Goal: Check status: Check status

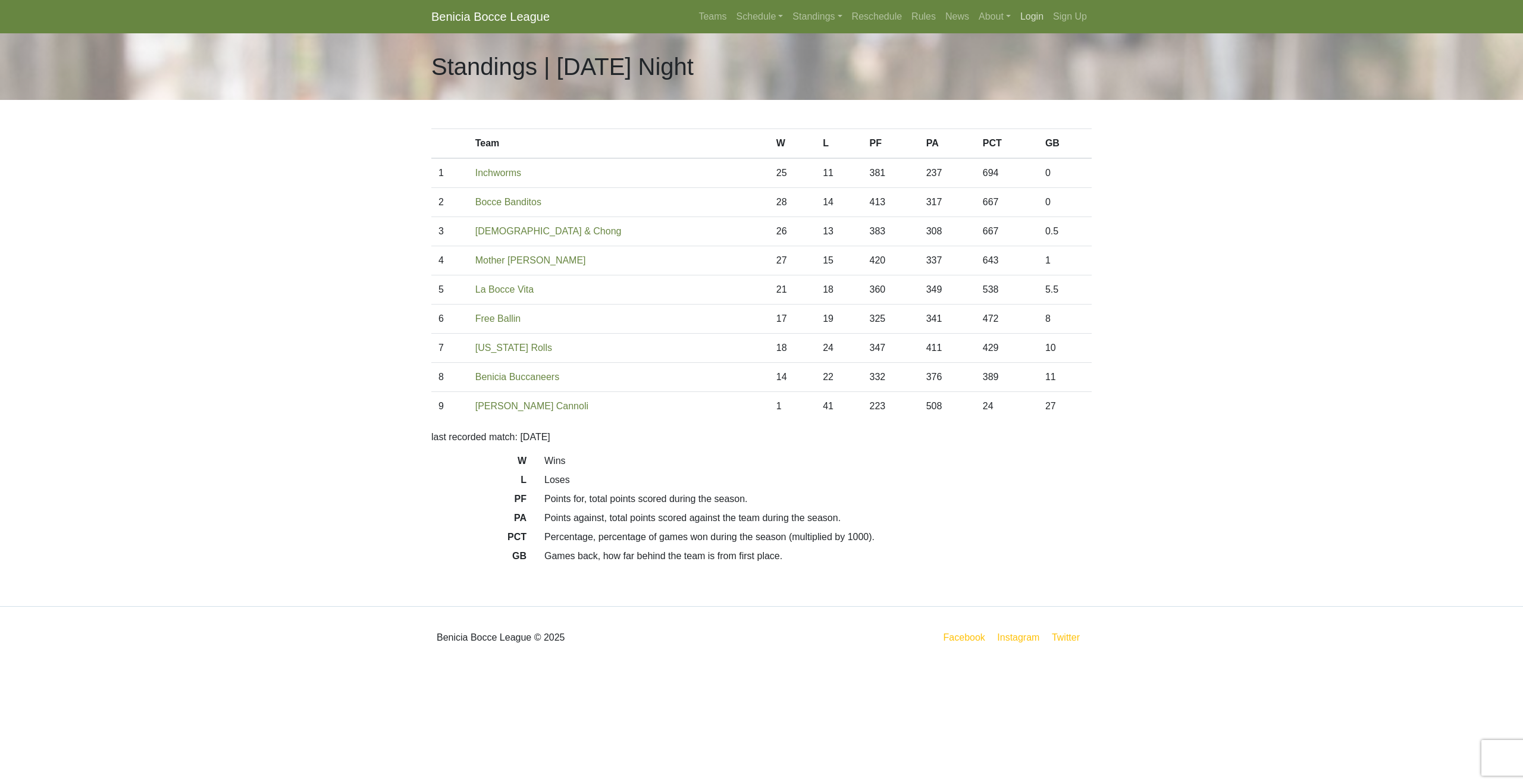
click at [1026, 15] on link "Login" at bounding box center [1032, 17] width 33 height 24
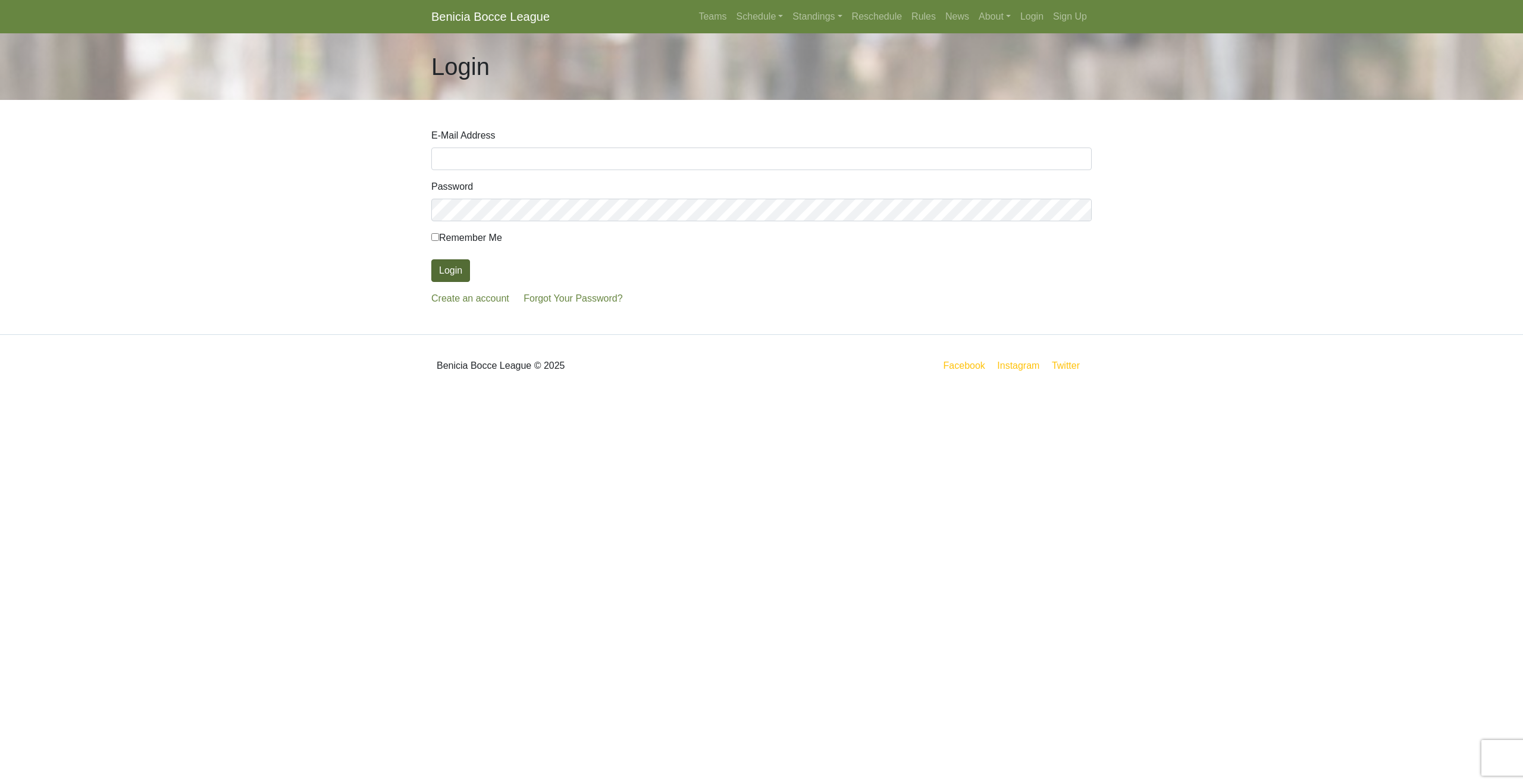
type input "ewheat14@outlook.com"
click at [448, 271] on button "Login" at bounding box center [450, 270] width 39 height 22
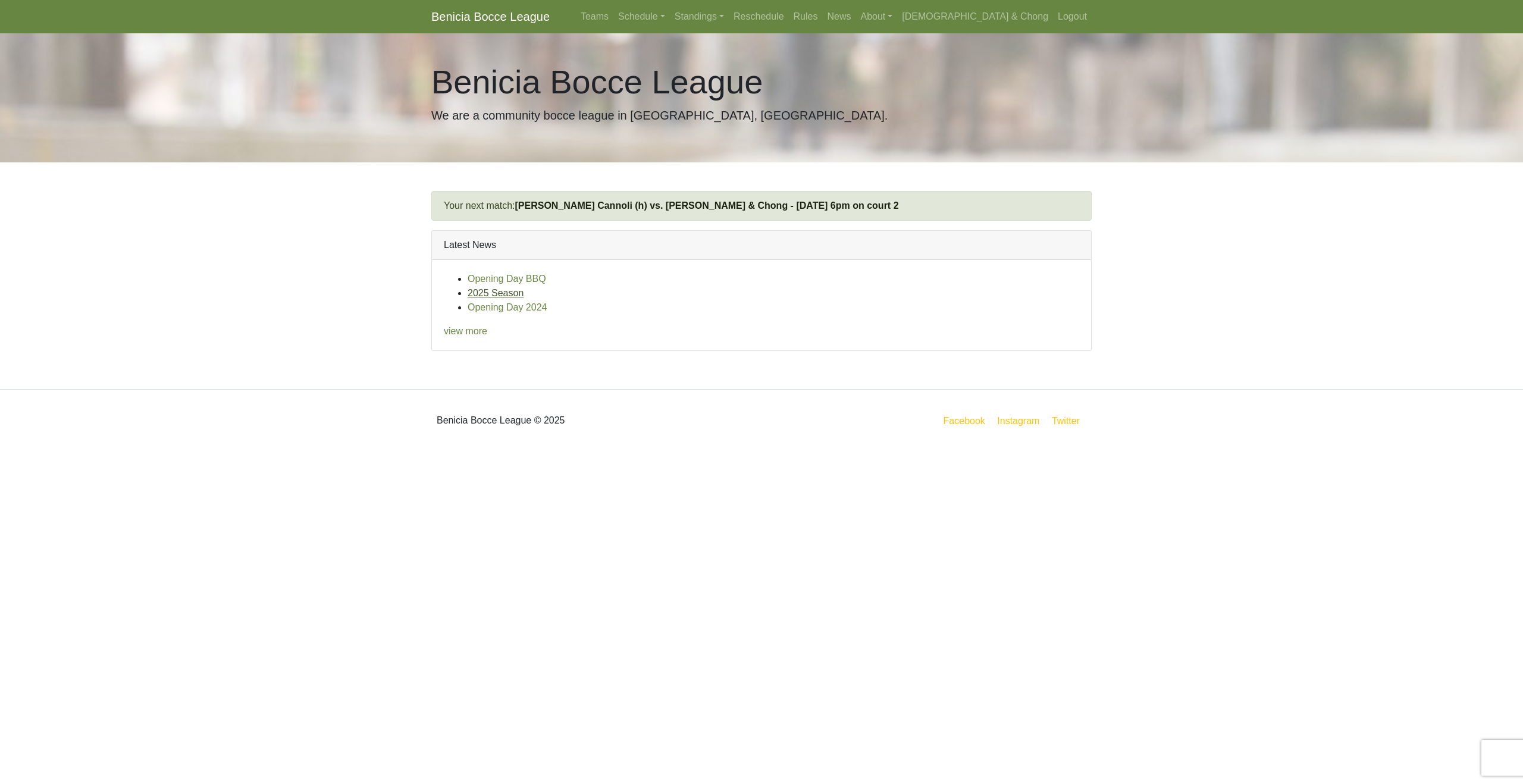
click at [490, 294] on link "2025 Season" at bounding box center [495, 293] width 56 height 10
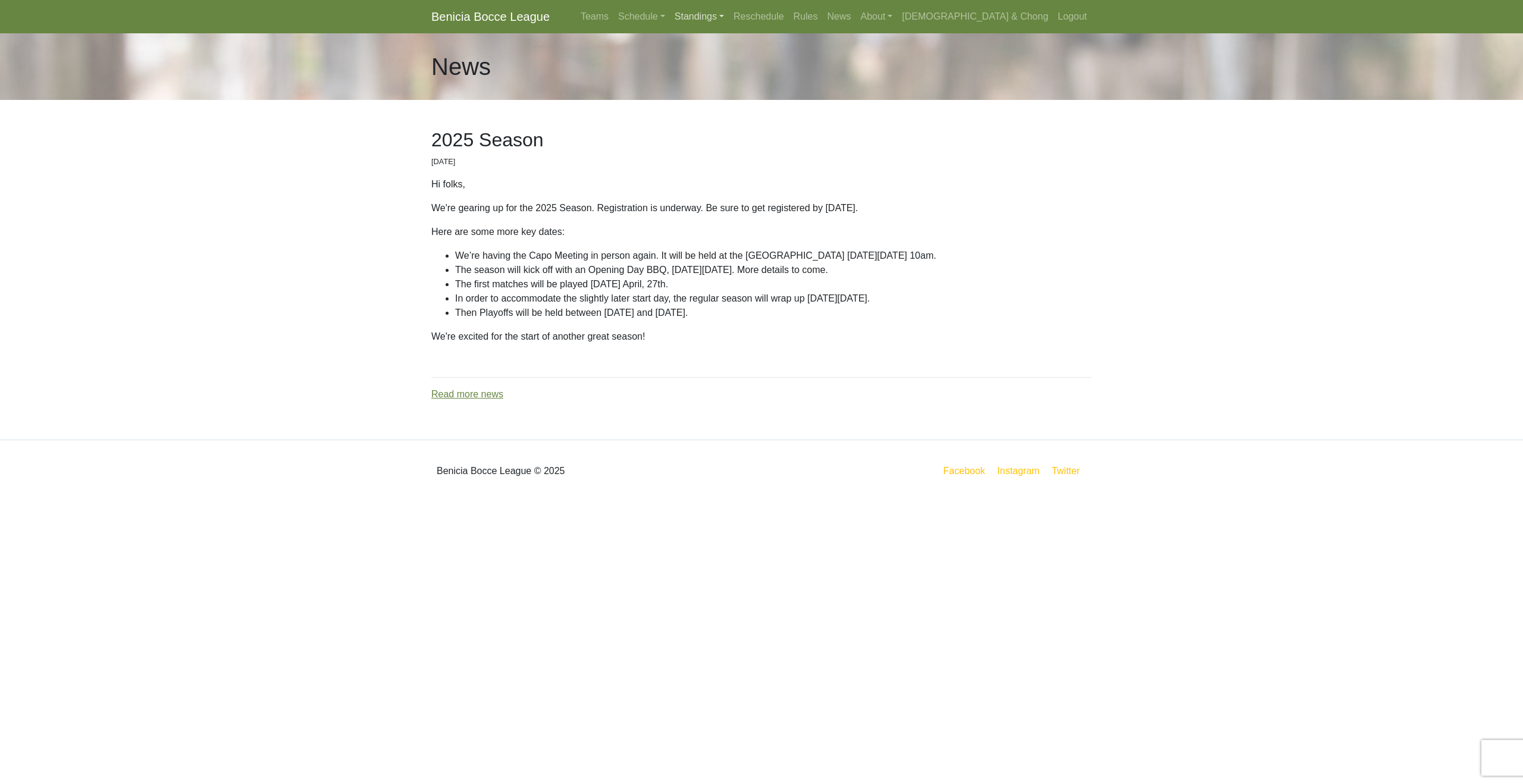
click at [728, 15] on link "Standings" at bounding box center [699, 17] width 59 height 24
click at [741, 158] on link "[DATE] Night" at bounding box center [717, 159] width 95 height 19
